Goal: Transaction & Acquisition: Purchase product/service

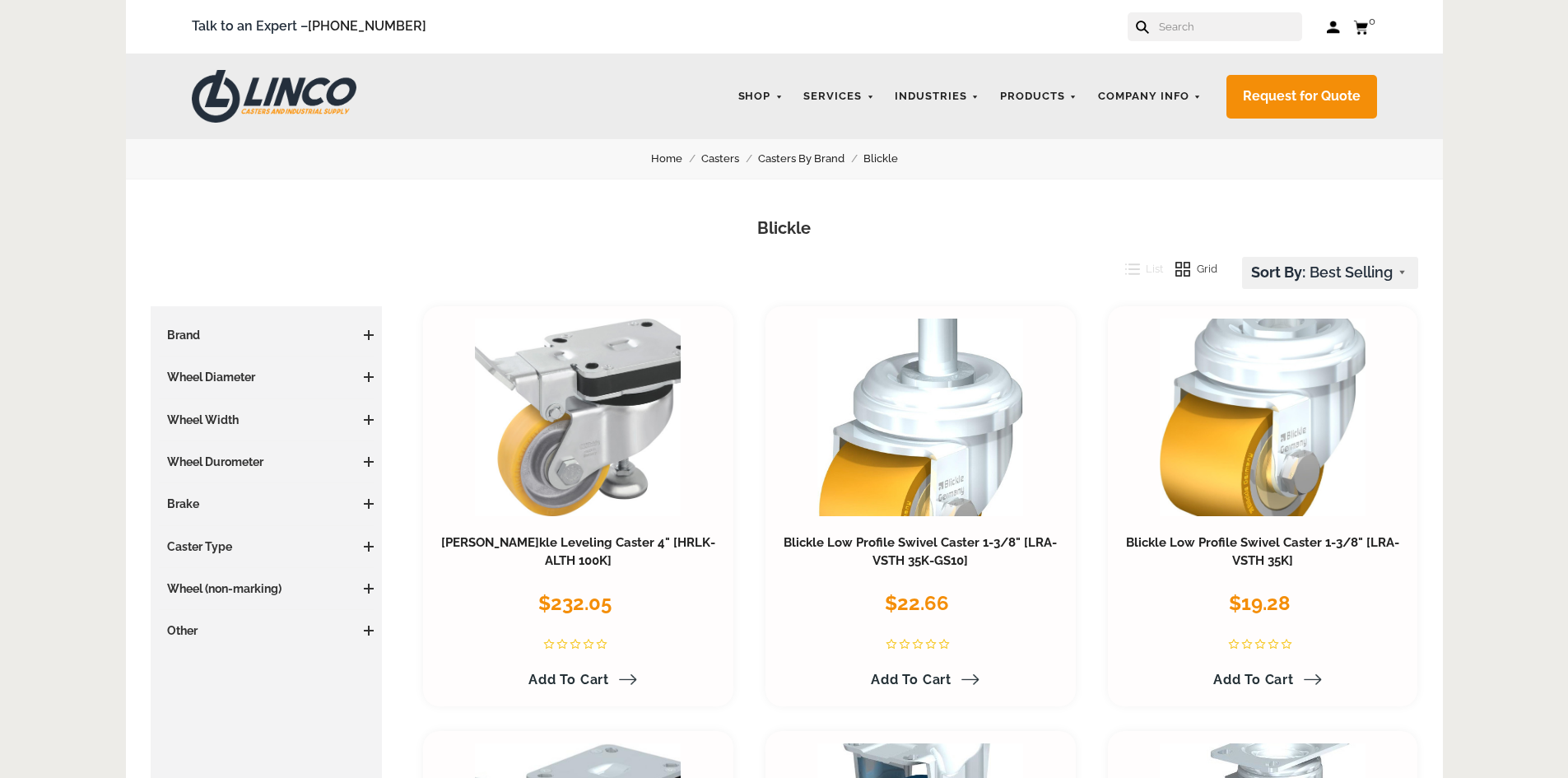
click at [364, 334] on span at bounding box center [369, 335] width 10 height 2
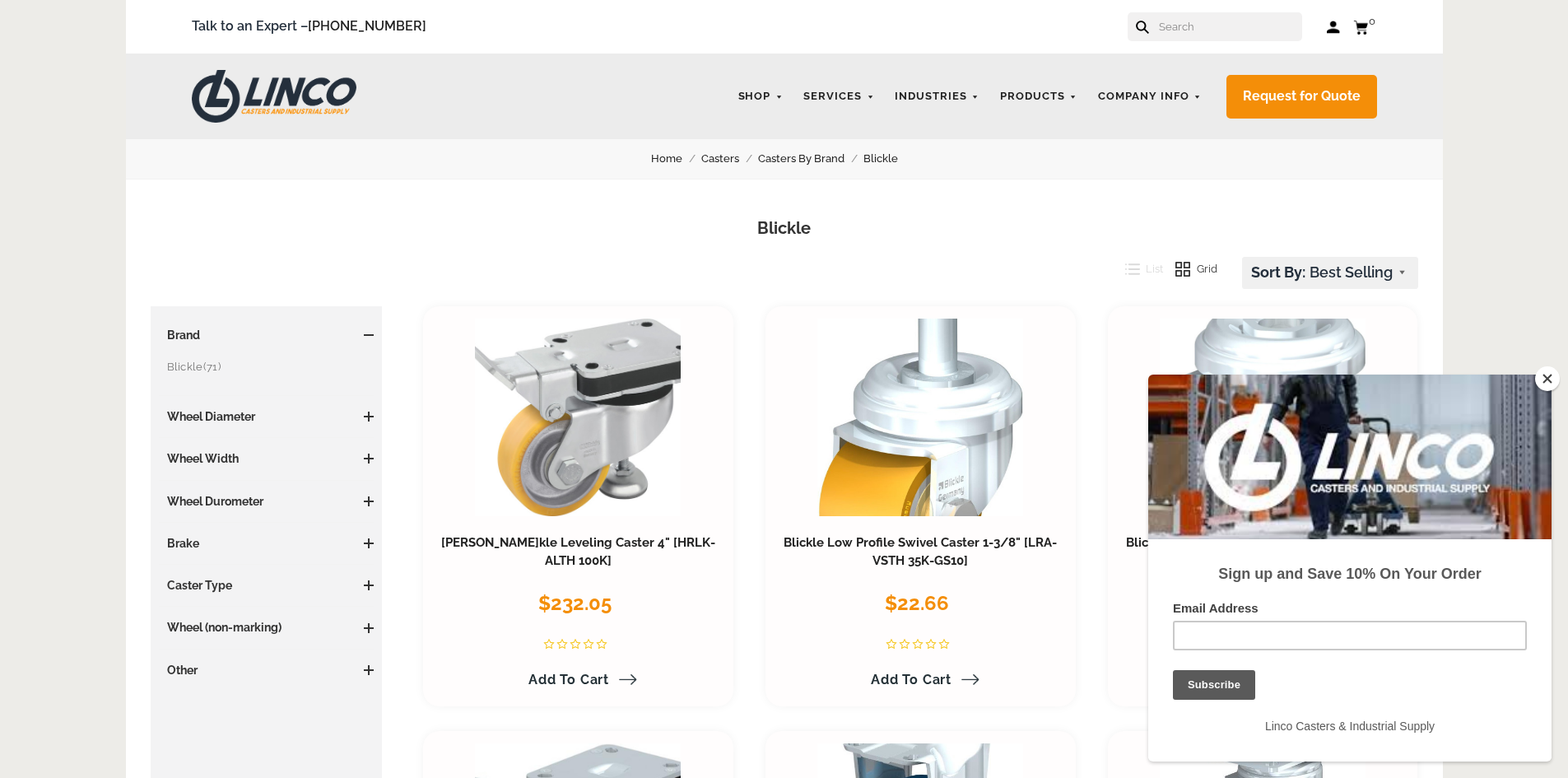
click at [199, 367] on link "Blickle (71)" at bounding box center [270, 367] width 208 height 18
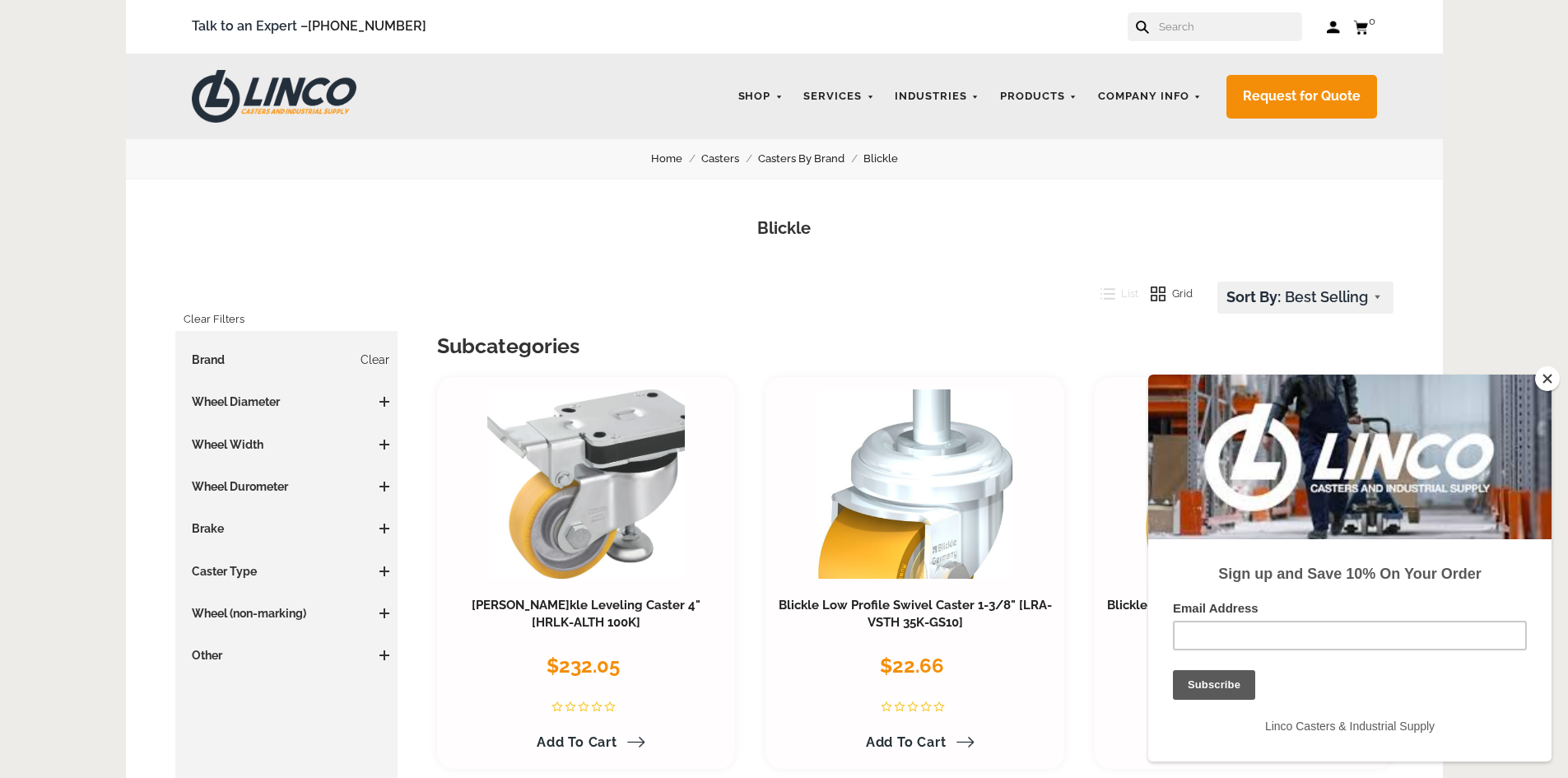
click at [1543, 377] on button "Close" at bounding box center [1547, 378] width 25 height 25
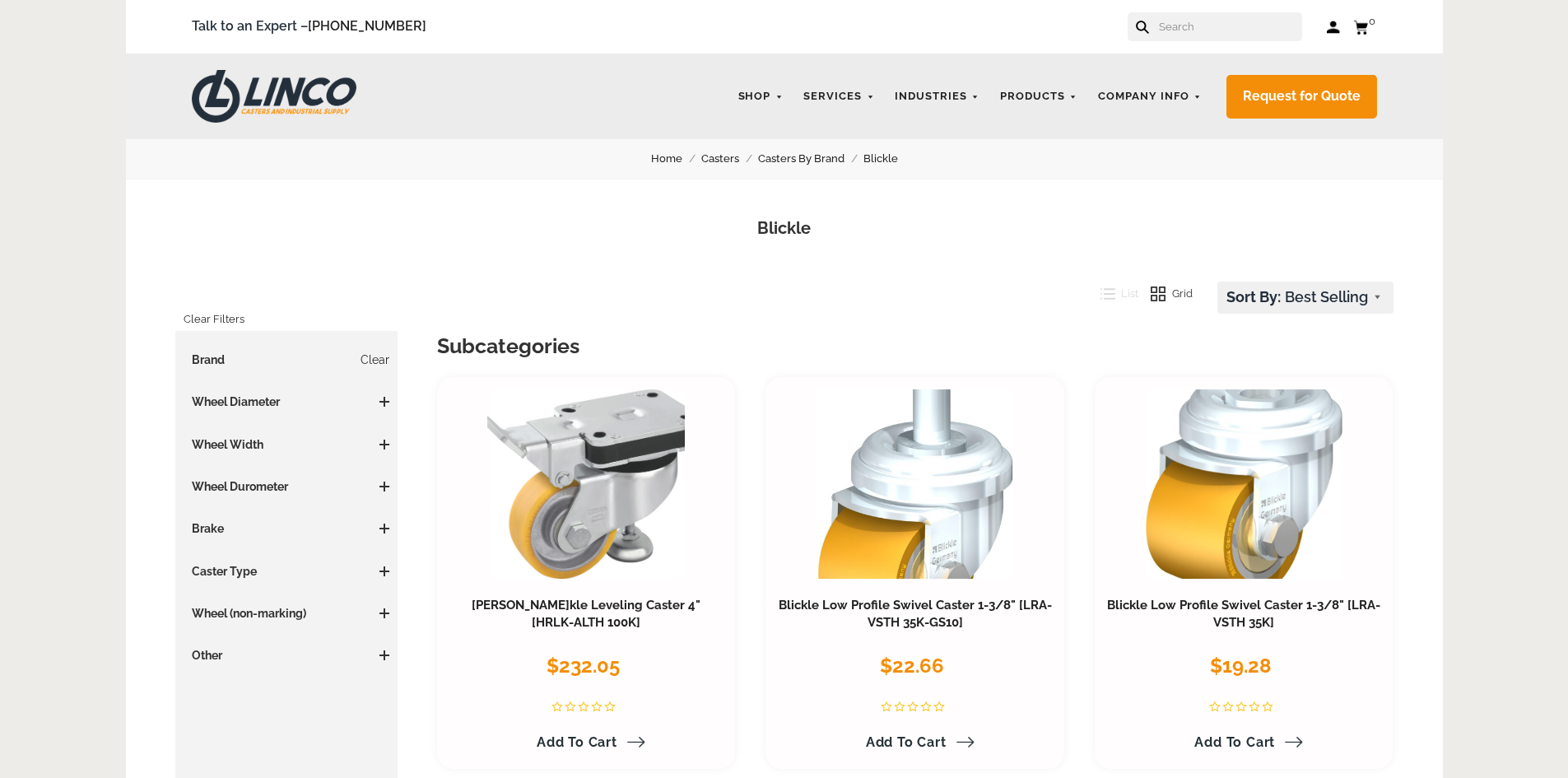
click at [385, 400] on span at bounding box center [385, 402] width 2 height 10
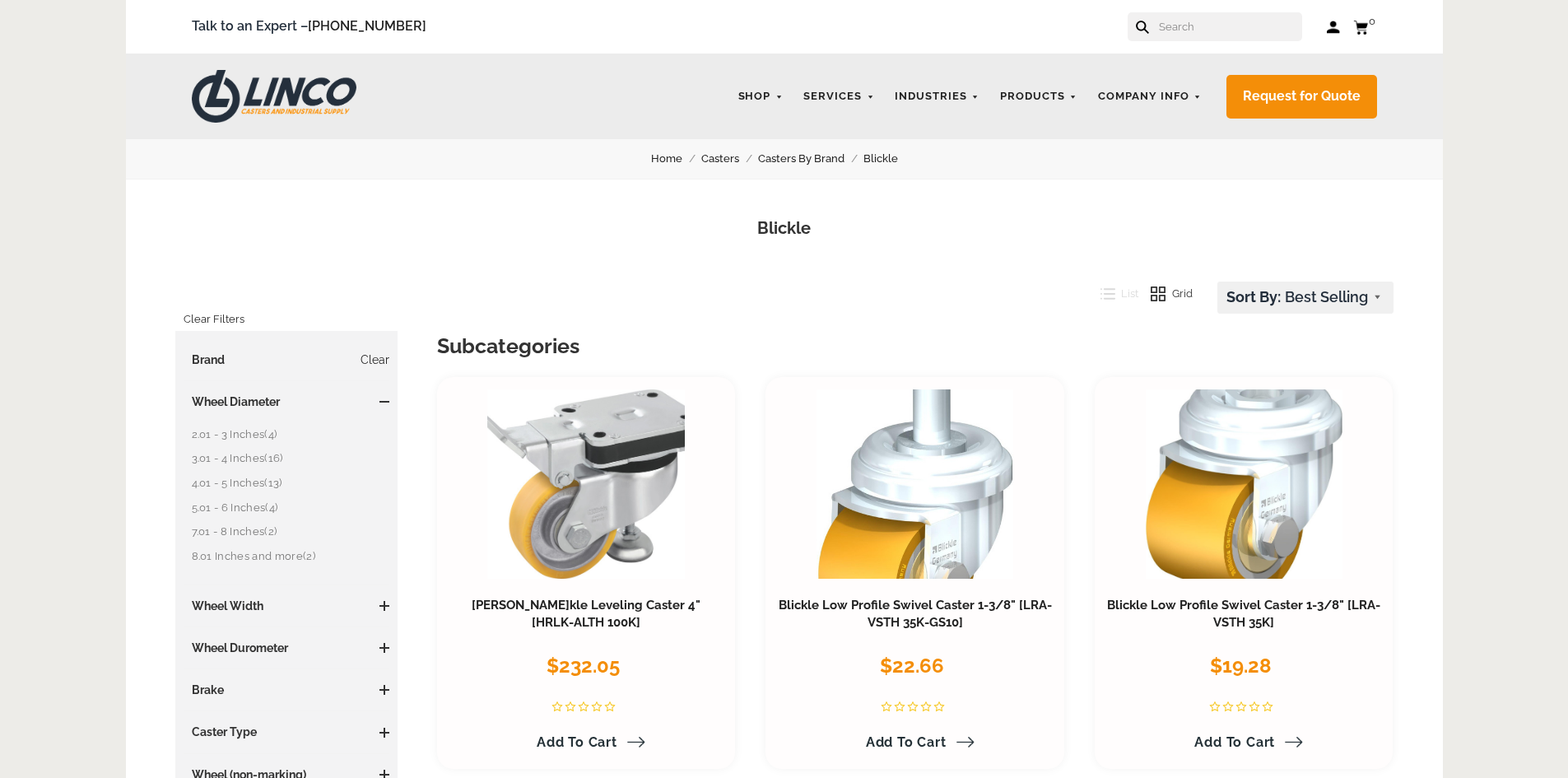
click at [385, 400] on span at bounding box center [385, 402] width 2 height 10
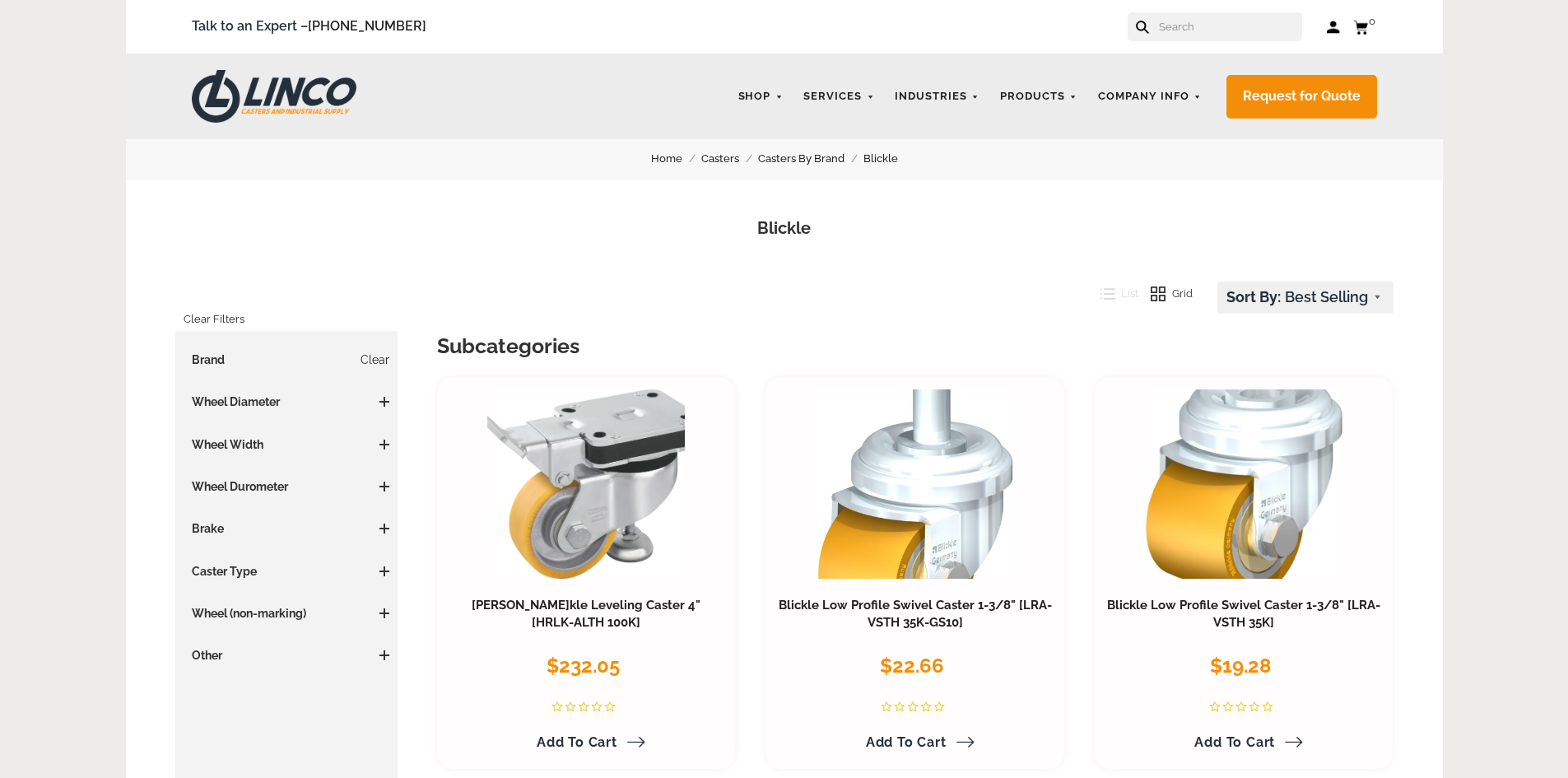
click at [381, 444] on span at bounding box center [385, 445] width 10 height 2
click at [382, 577] on h3 "Caster Type" at bounding box center [287, 571] width 207 height 17
click at [383, 569] on span at bounding box center [385, 572] width 10 height 10
click at [209, 628] on link "Swivel (67)" at bounding box center [291, 628] width 199 height 18
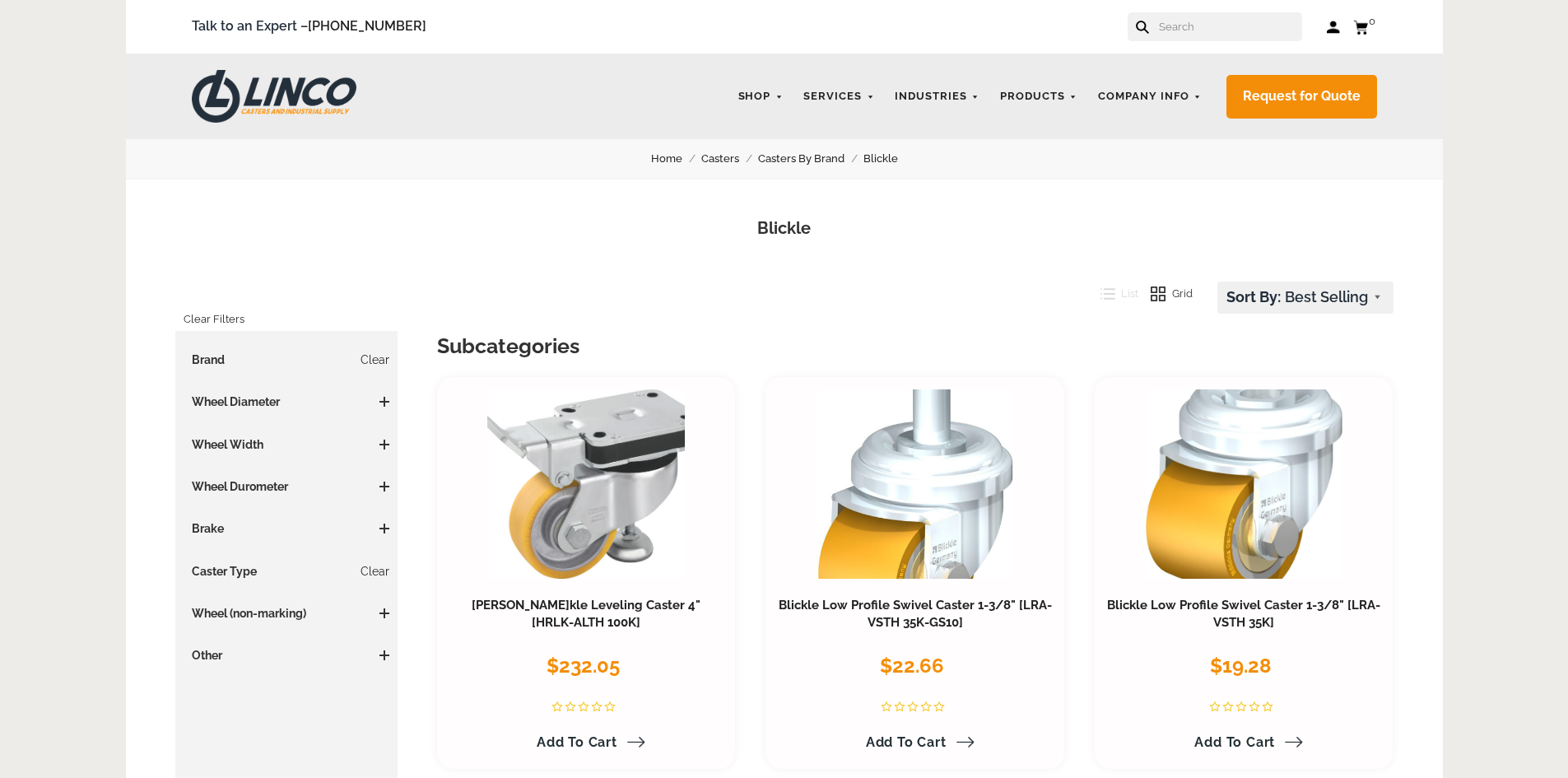
click at [1191, 27] on input "text" at bounding box center [1230, 26] width 145 height 29
click at [1228, 23] on input "text" at bounding box center [1230, 26] width 145 height 29
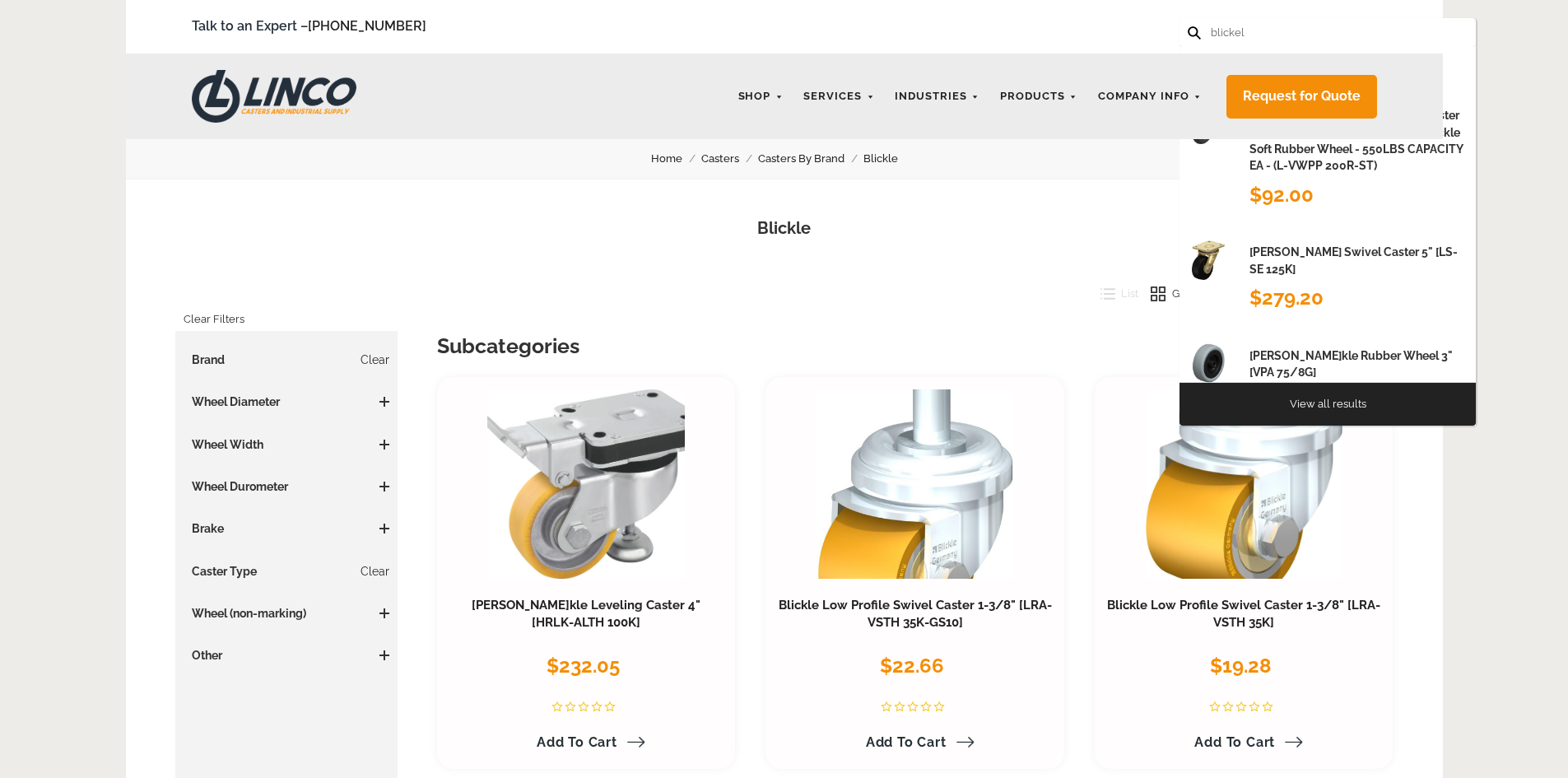
paste input "754880"
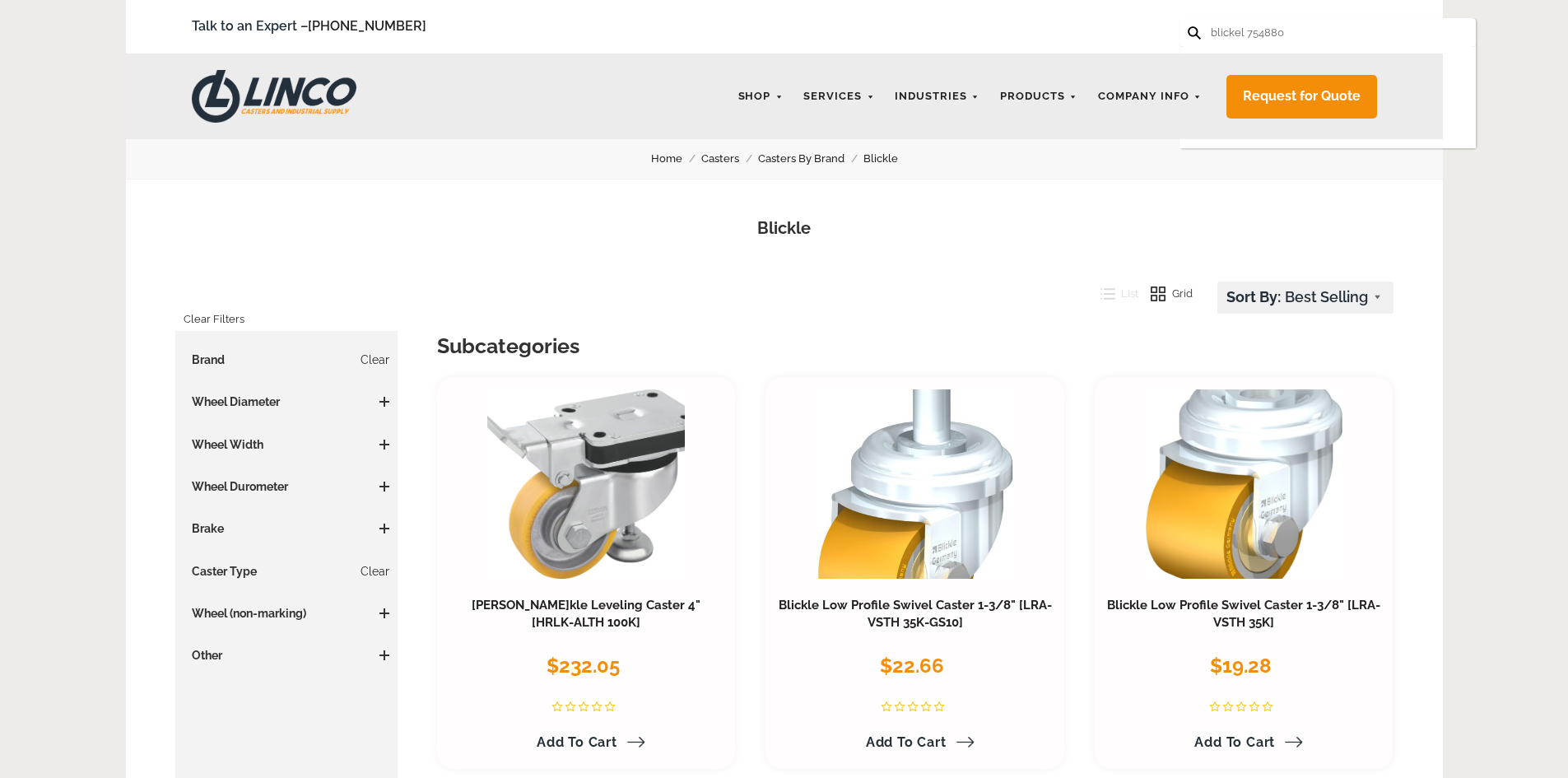
click at [1232, 32] on input "blickel 754880" at bounding box center [1282, 32] width 145 height 29
type input "blickle 754880"
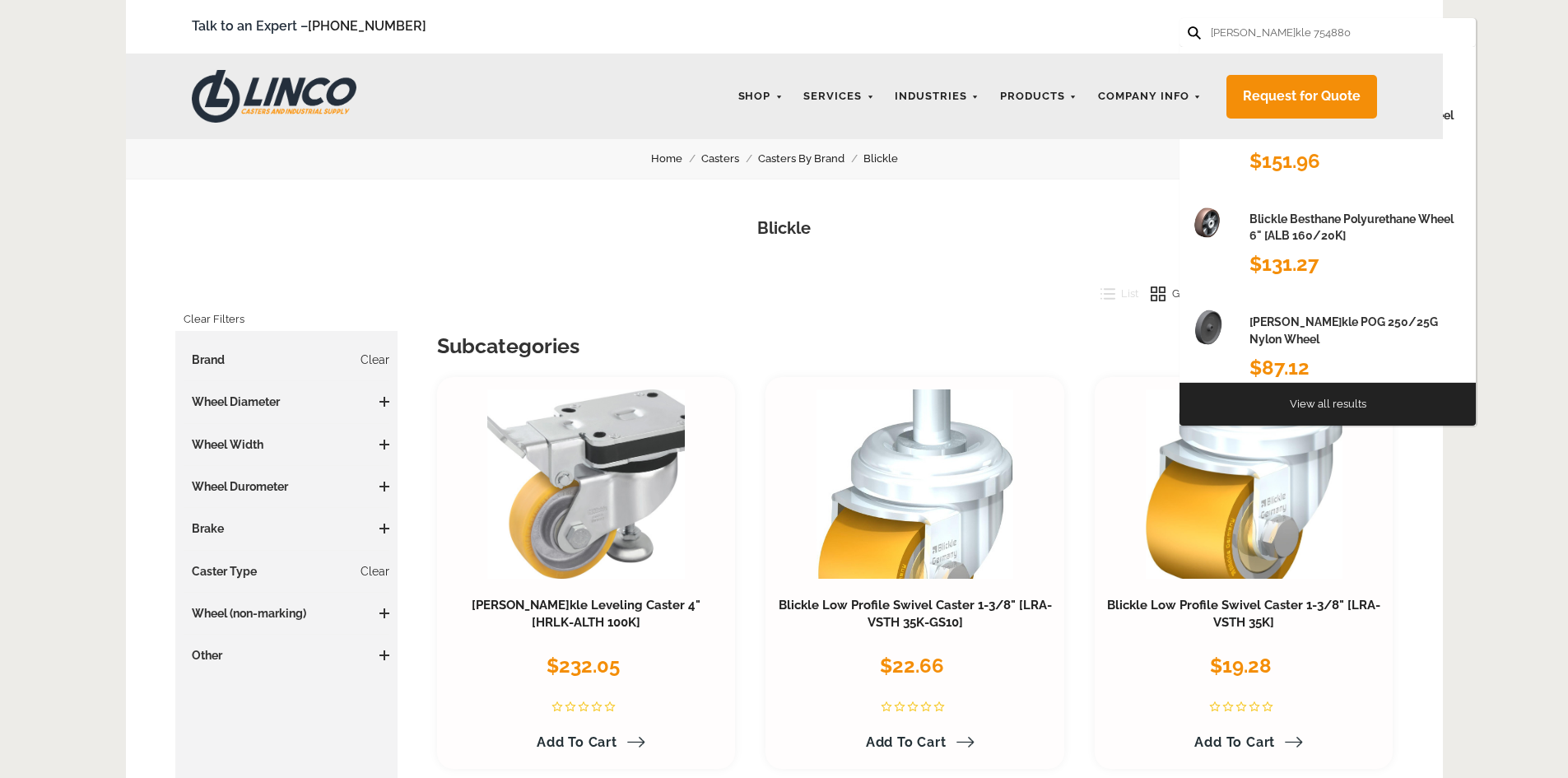
click at [1291, 36] on input "blickle 754880" at bounding box center [1282, 32] width 145 height 29
click at [1188, 26] on button at bounding box center [1193, 31] width 11 height 11
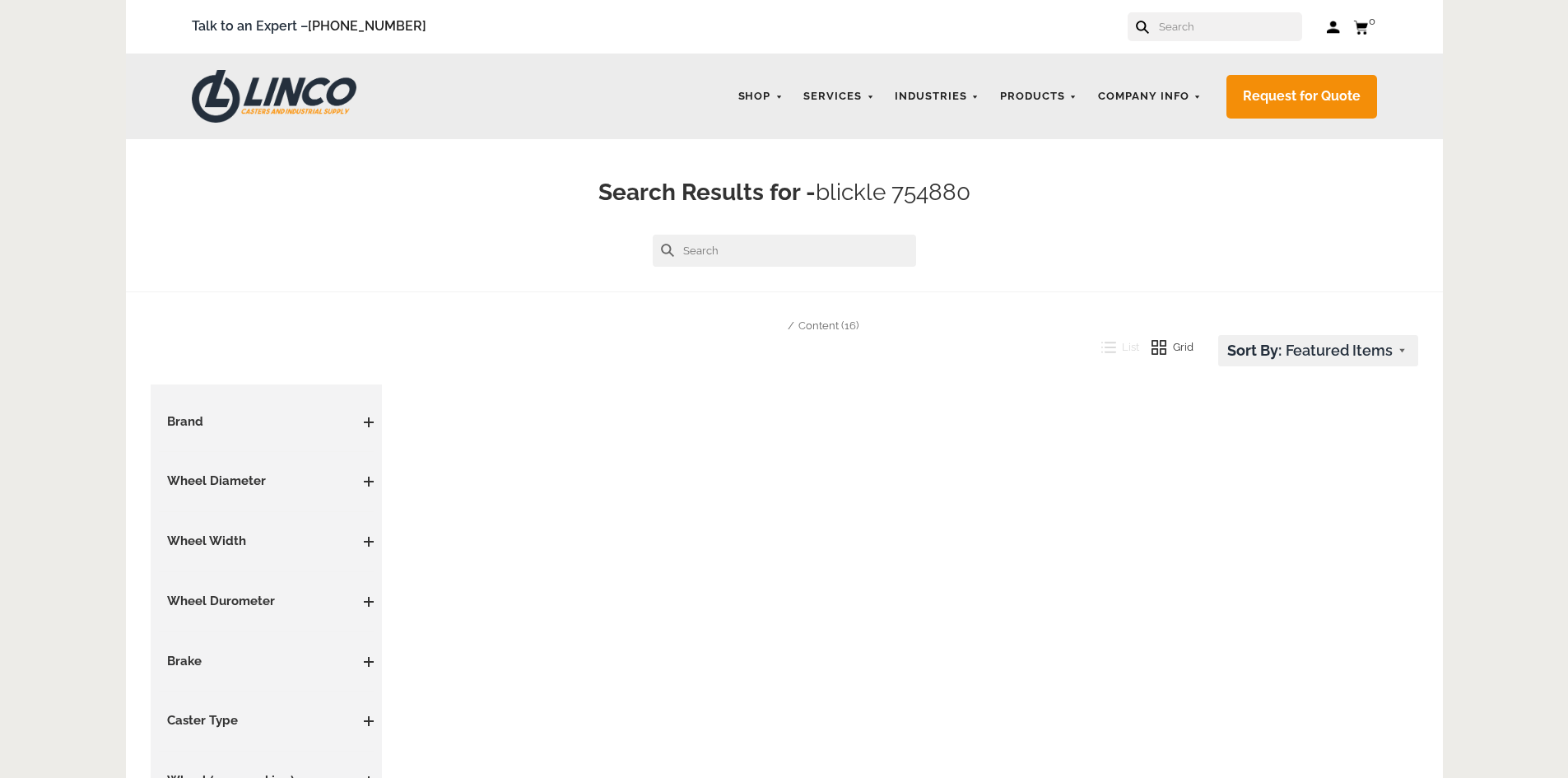
click at [360, 419] on h3 "Brand" at bounding box center [266, 423] width 216 height 18
click at [366, 420] on span at bounding box center [369, 423] width 10 height 10
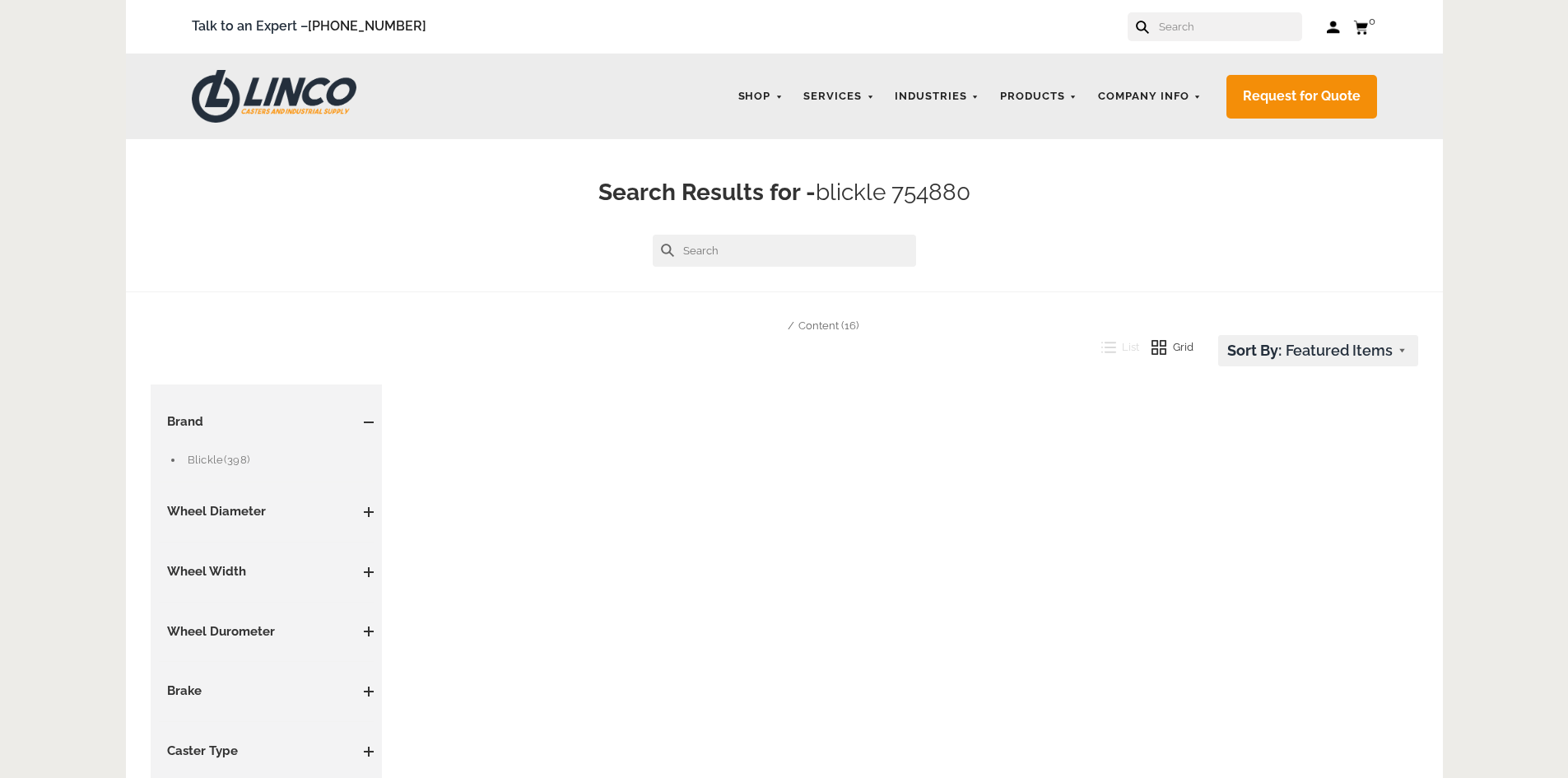
click at [250, 452] on link "Blickle (398)" at bounding box center [281, 461] width 187 height 18
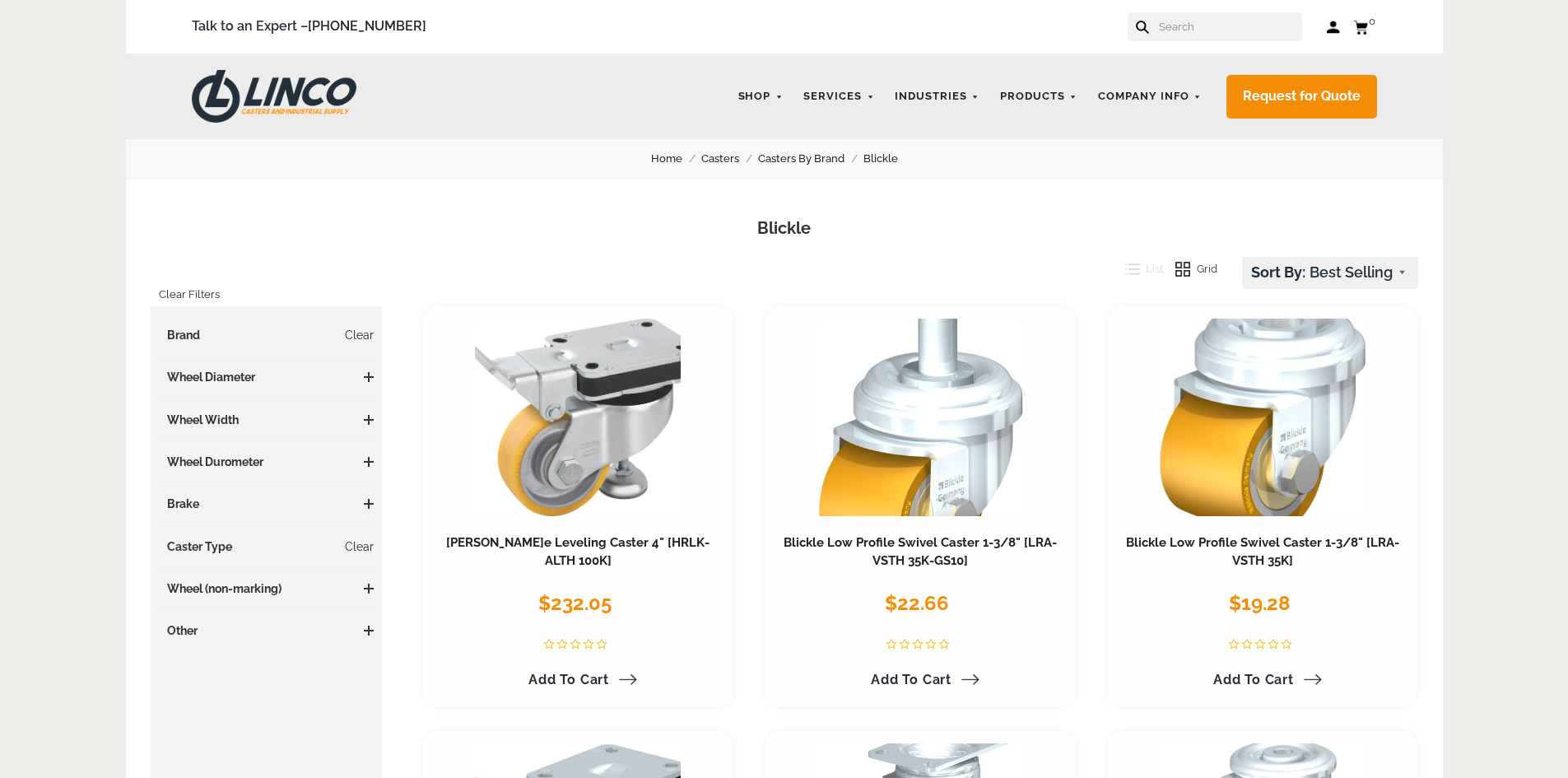
click at [370, 375] on span at bounding box center [369, 377] width 10 height 10
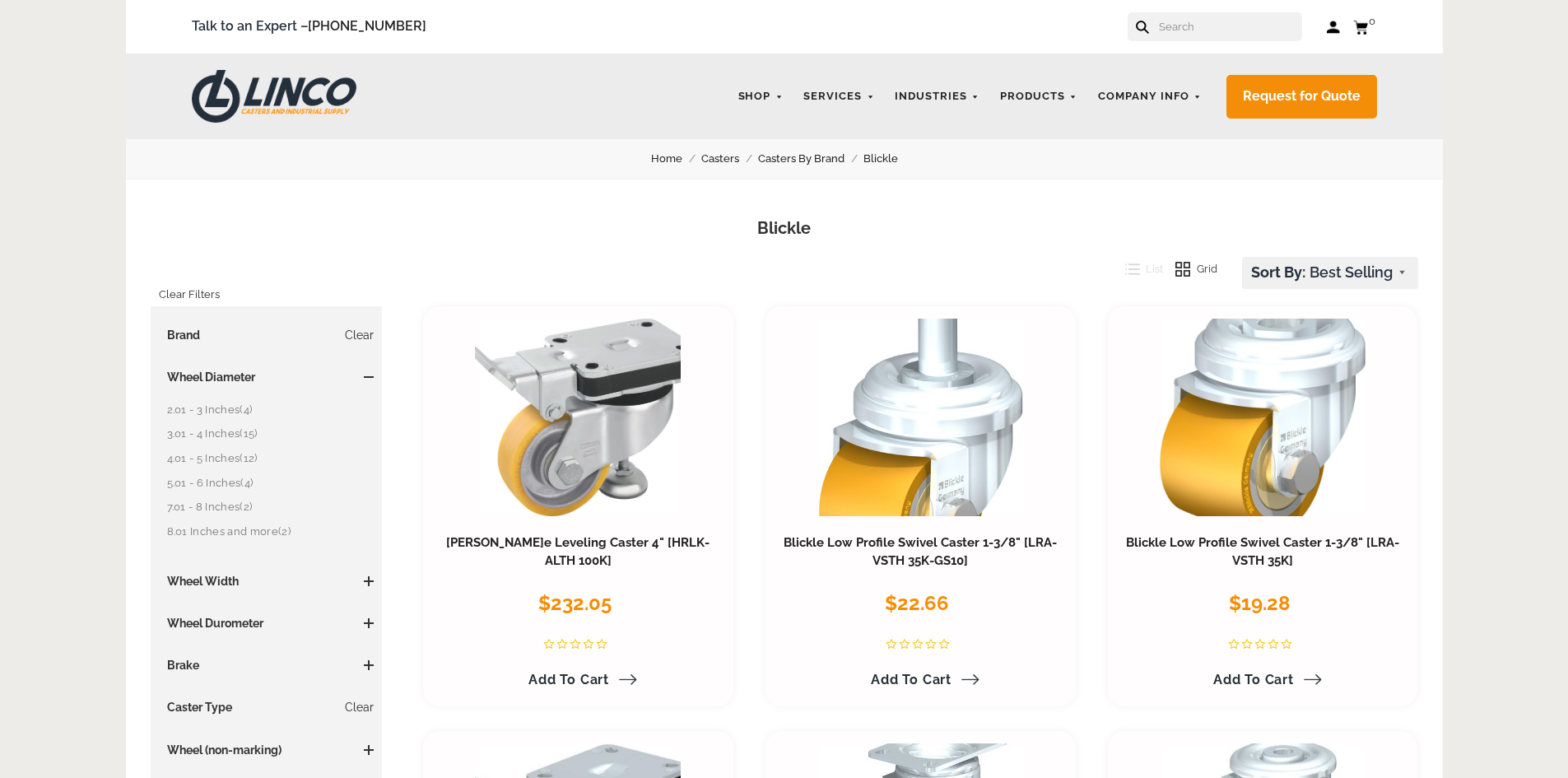
click at [252, 435] on span "(15)" at bounding box center [248, 434] width 17 height 12
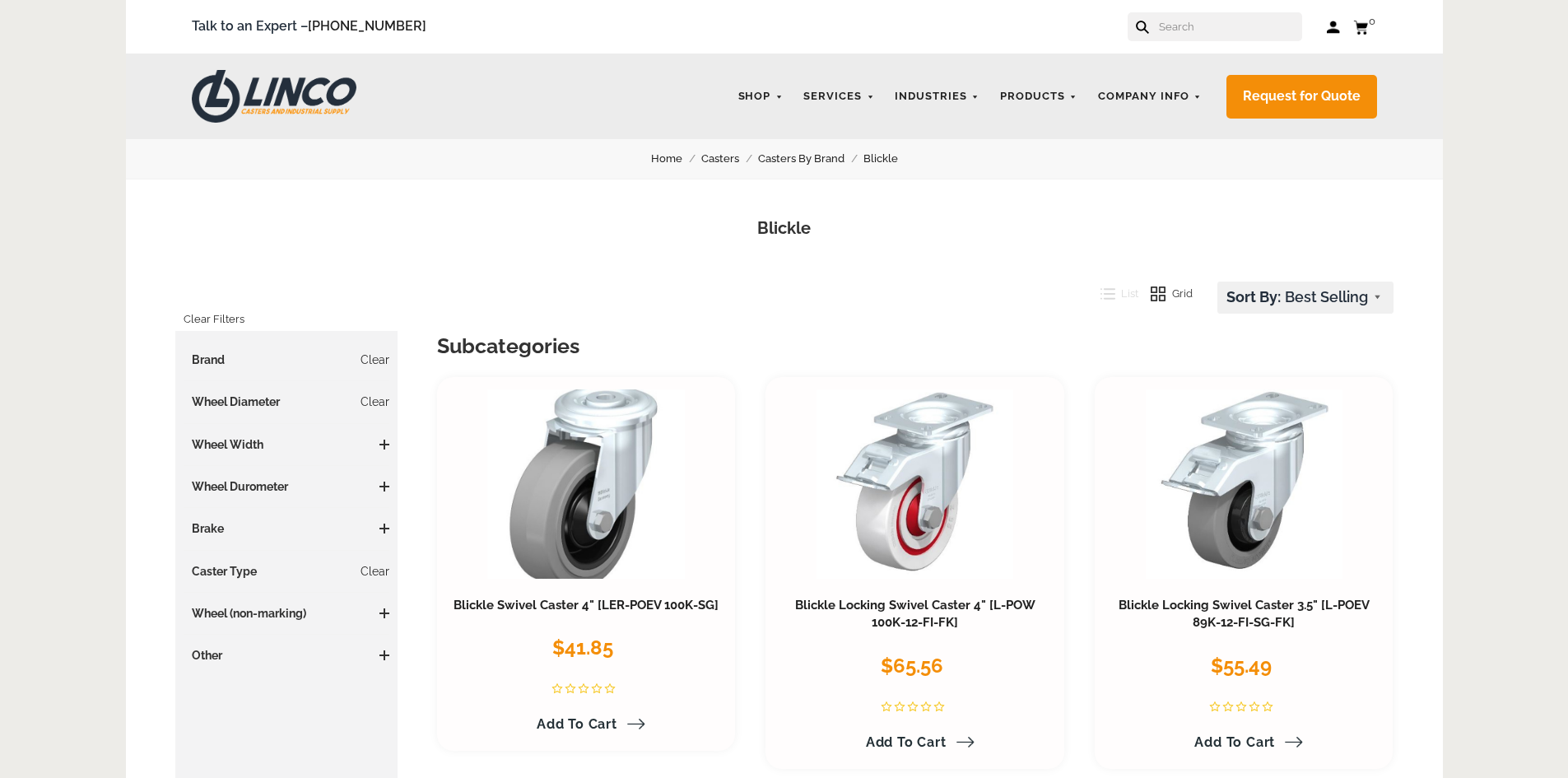
click at [385, 444] on span at bounding box center [385, 445] width 10 height 2
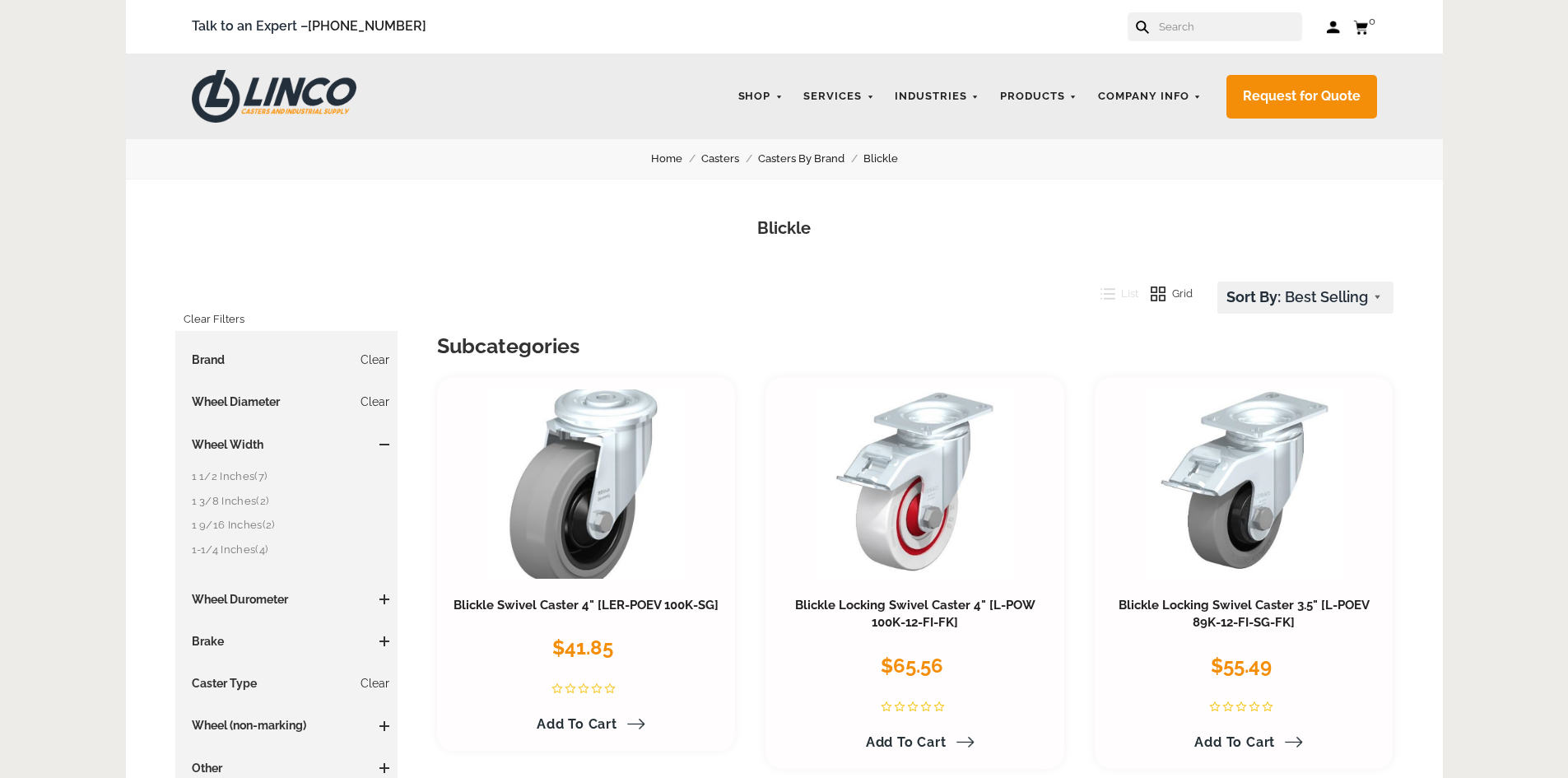
click at [248, 477] on link "1 1/2 Inches (7)" at bounding box center [291, 477] width 199 height 18
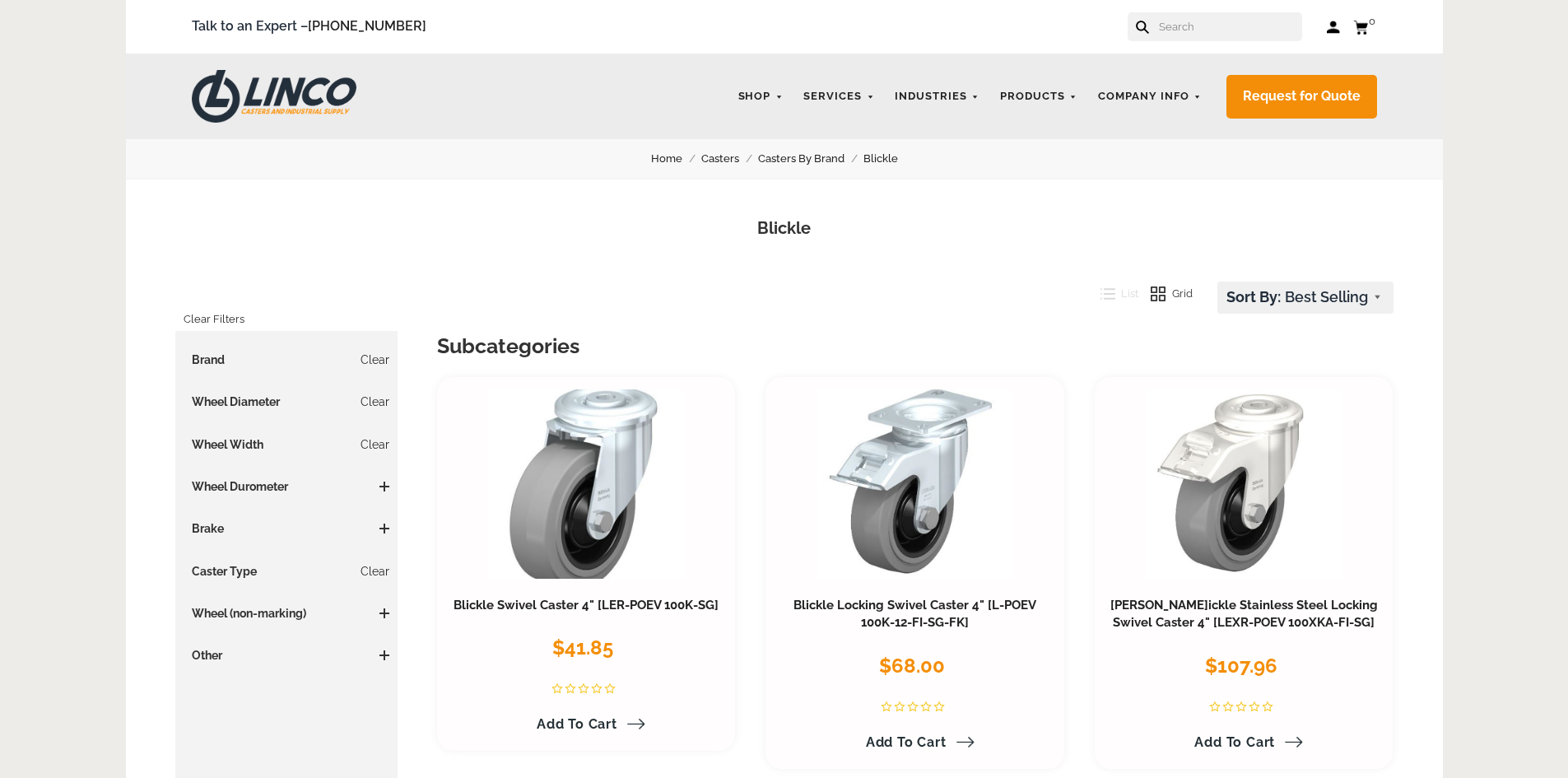
click at [388, 529] on span at bounding box center [385, 529] width 10 height 2
click at [208, 553] on link "No (7)" at bounding box center [291, 562] width 199 height 18
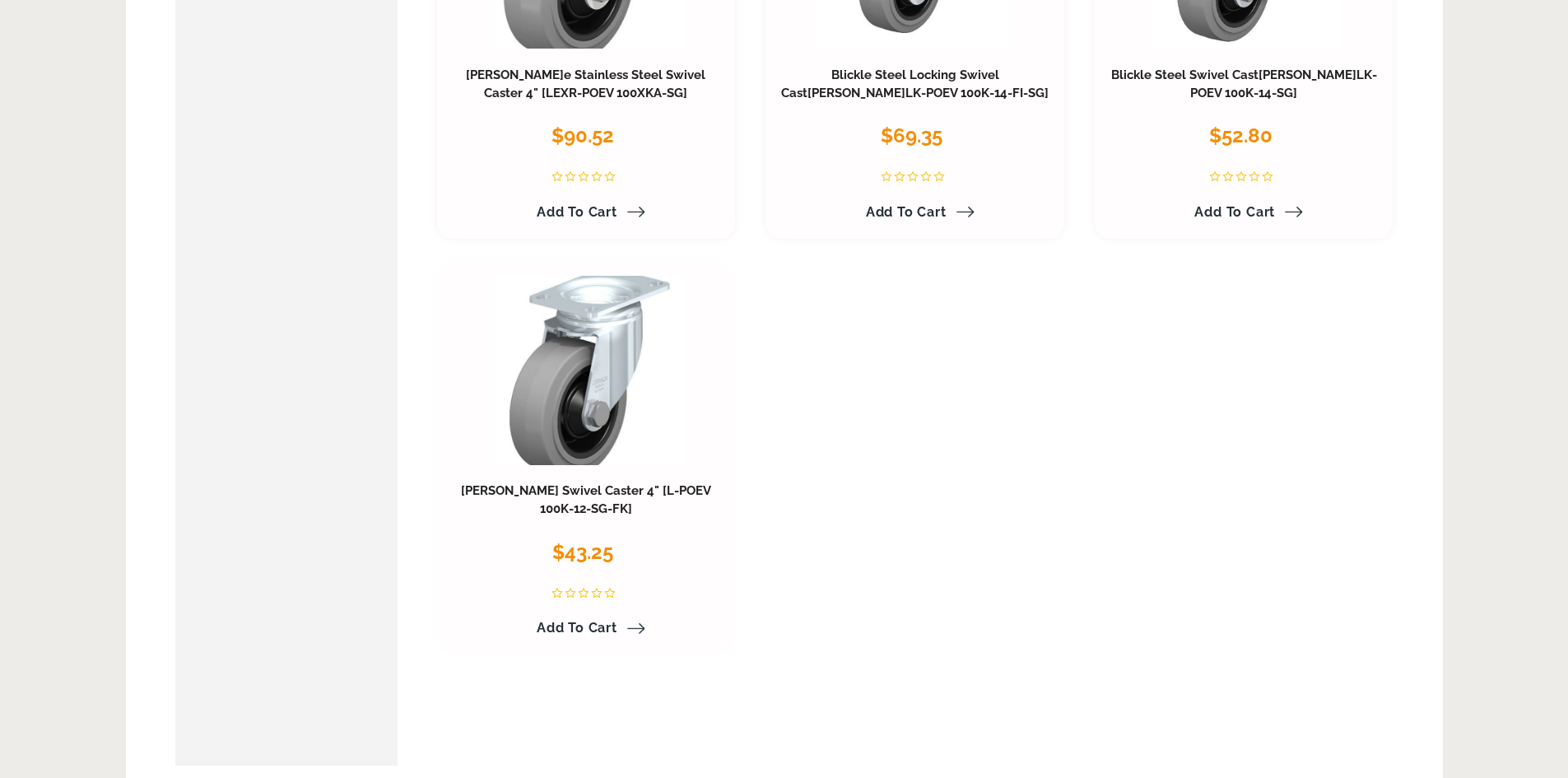
scroll to position [989, 0]
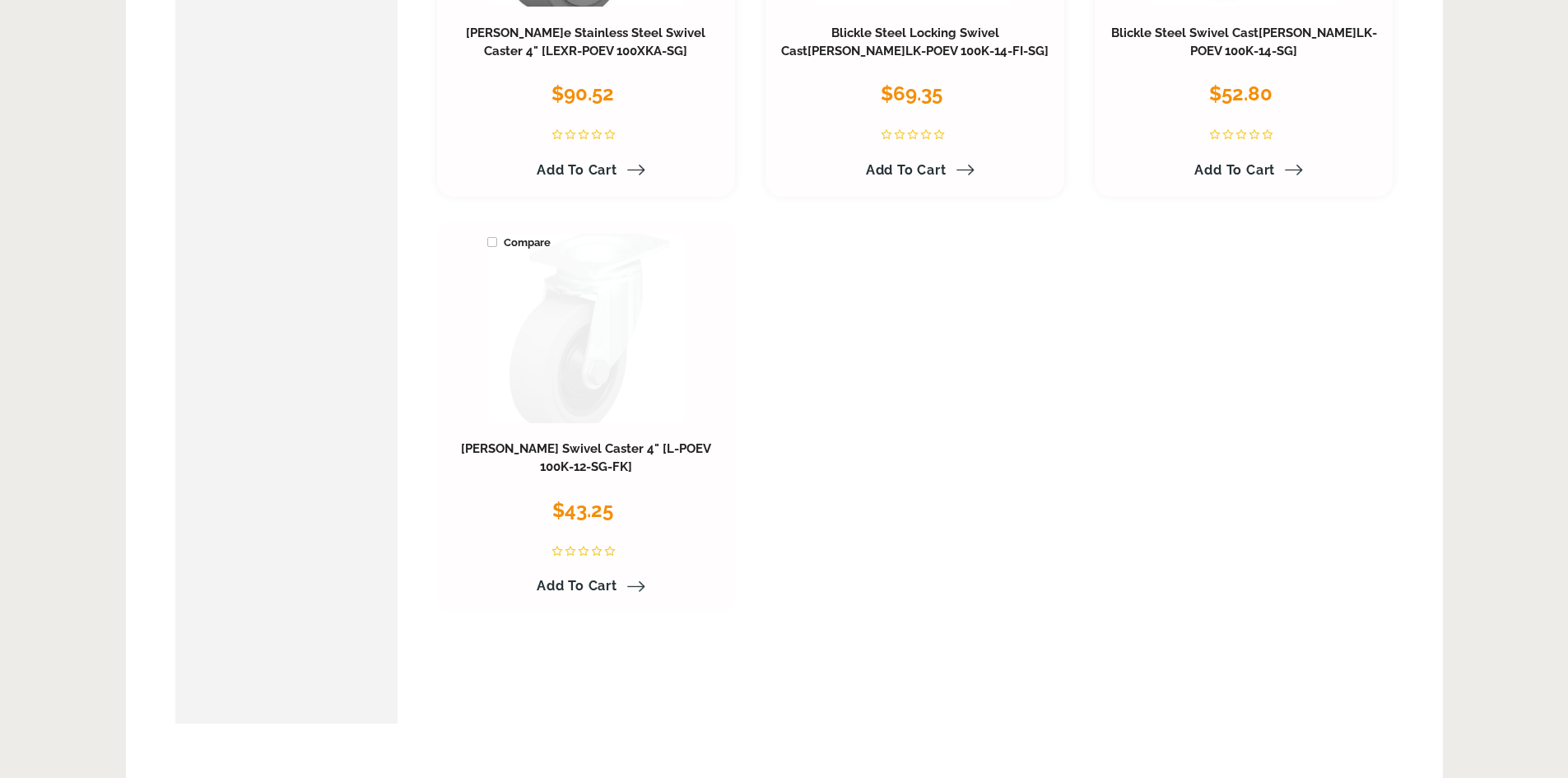
click at [616, 318] on link at bounding box center [586, 328] width 197 height 189
